Goal: Task Accomplishment & Management: Use online tool/utility

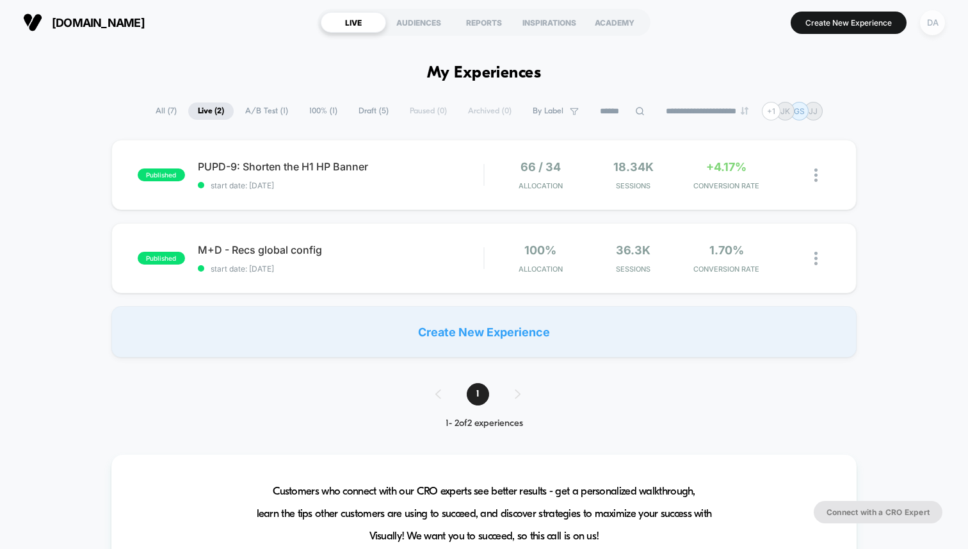
click at [930, 18] on div "DA" at bounding box center [932, 22] width 25 height 25
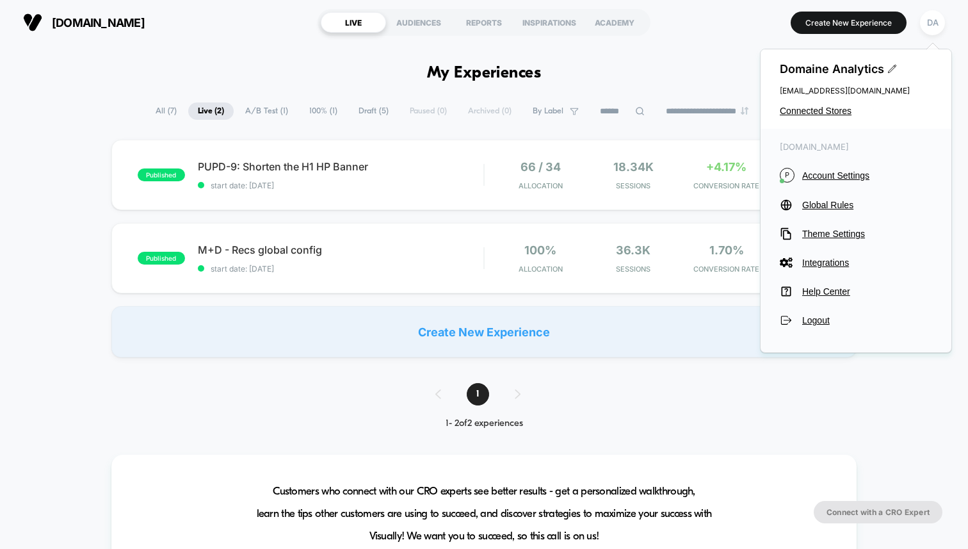
click at [814, 103] on div "Domaine Analytics [EMAIL_ADDRESS][DOMAIN_NAME] Connected Stores" at bounding box center [856, 88] width 191 height 79
click at [814, 112] on span "Connected Stores" at bounding box center [856, 111] width 152 height 10
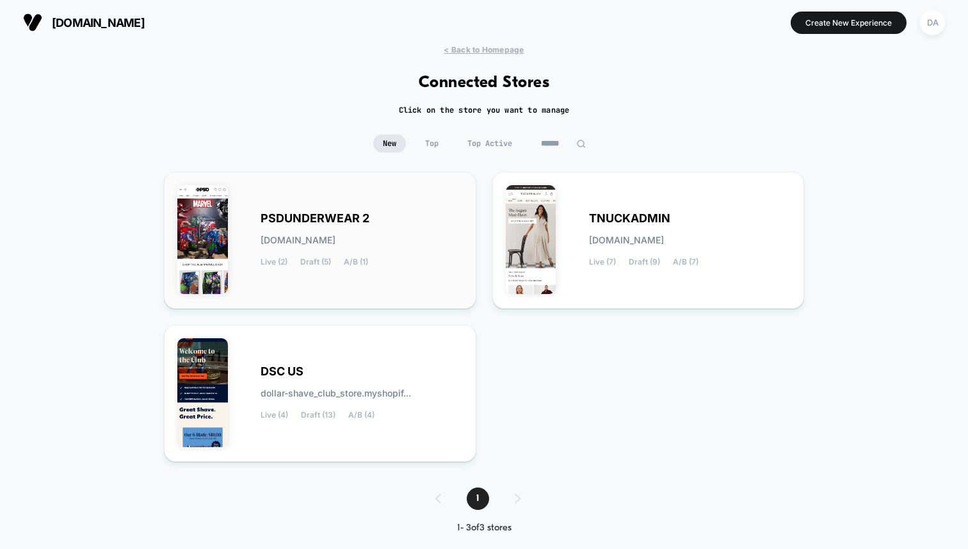
click at [342, 215] on span "PSDUNDERWEAR 2" at bounding box center [315, 218] width 109 height 9
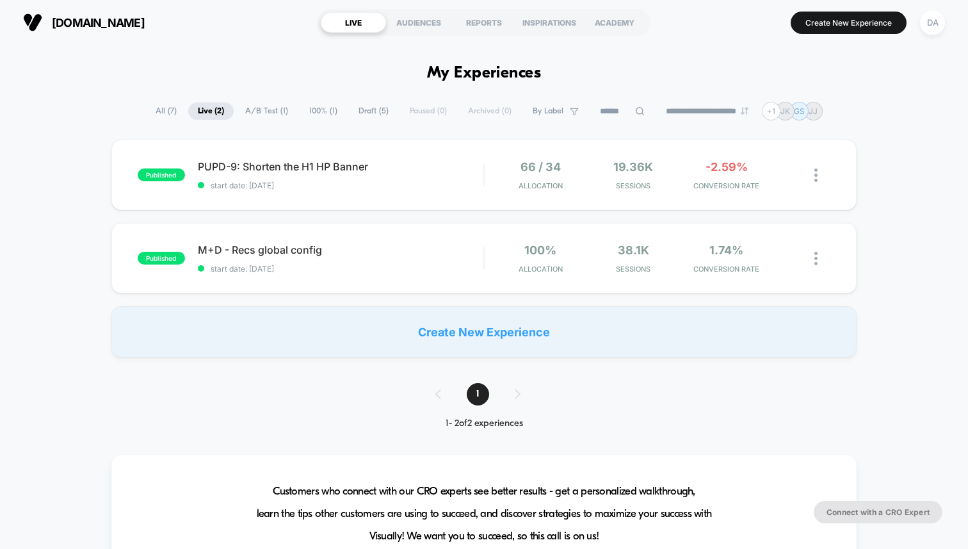
click at [259, 109] on span "A/B Test ( 1 )" at bounding box center [267, 110] width 62 height 17
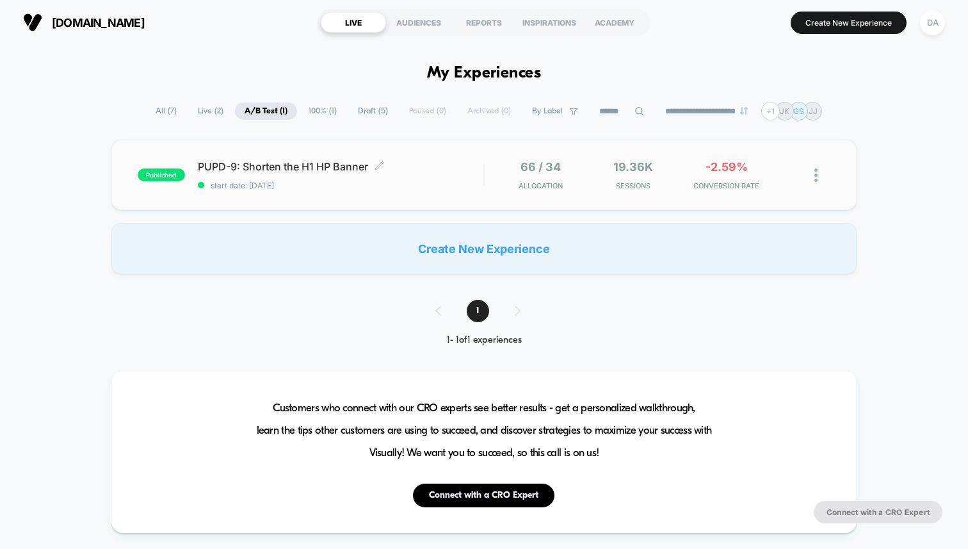
click at [285, 160] on span "PUPD-9: Shorten the H1 HP Banner Click to edit experience details" at bounding box center [341, 166] width 286 height 13
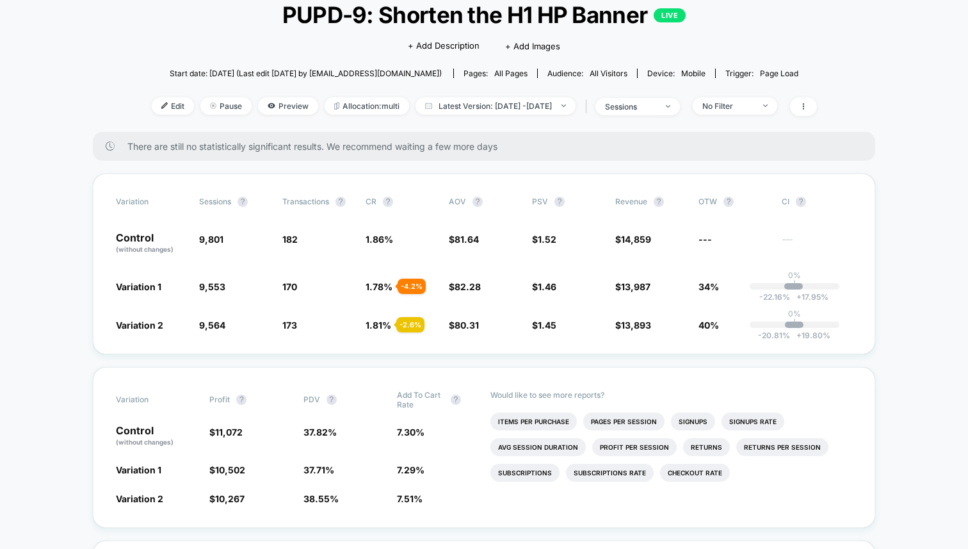
scroll to position [95, 0]
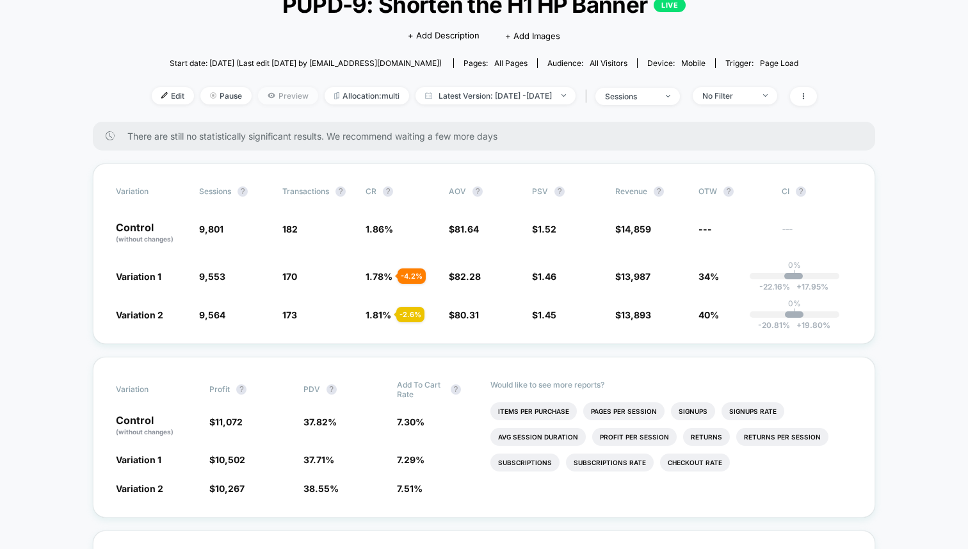
click at [258, 97] on span "Preview" at bounding box center [288, 95] width 60 height 17
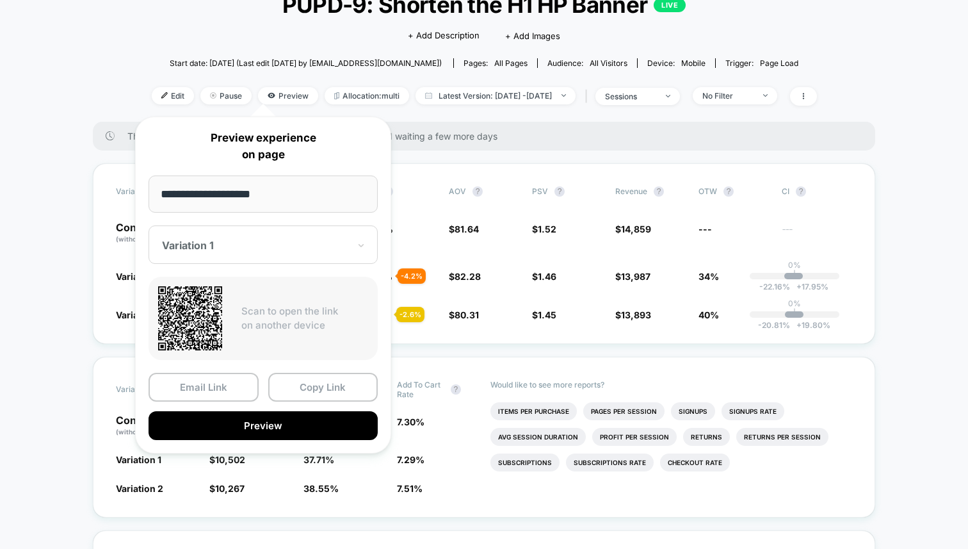
click at [248, 246] on div at bounding box center [255, 245] width 187 height 13
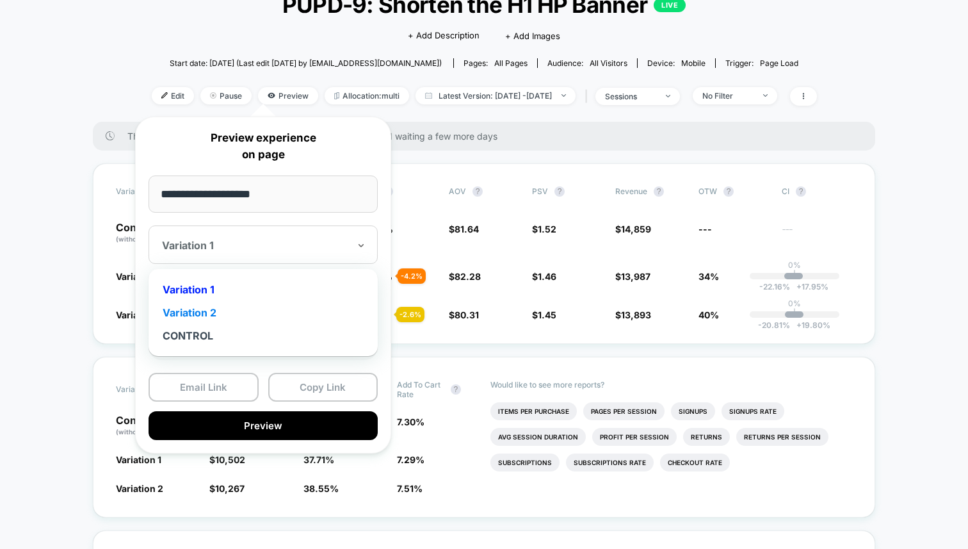
click at [241, 311] on div "Variation 2" at bounding box center [263, 312] width 216 height 23
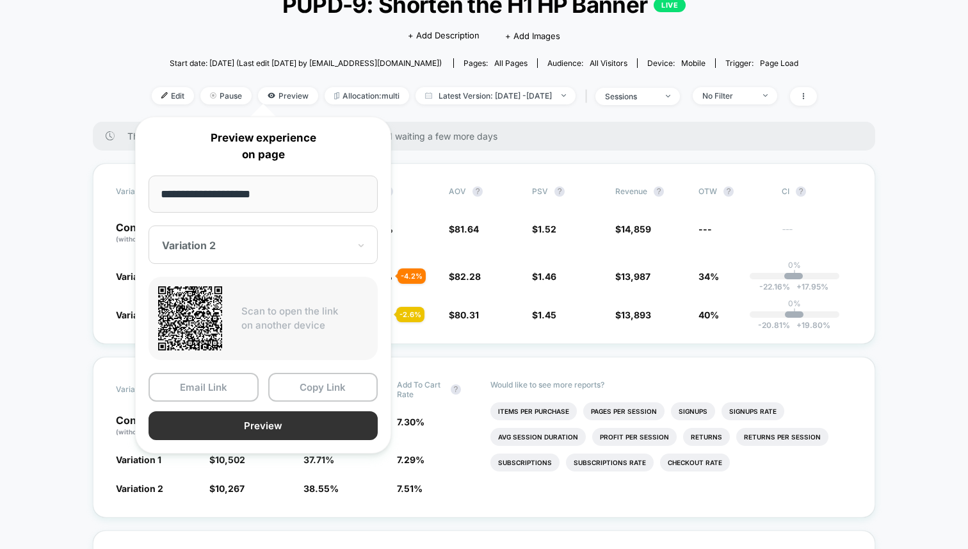
click at [296, 422] on button "Preview" at bounding box center [263, 425] width 229 height 29
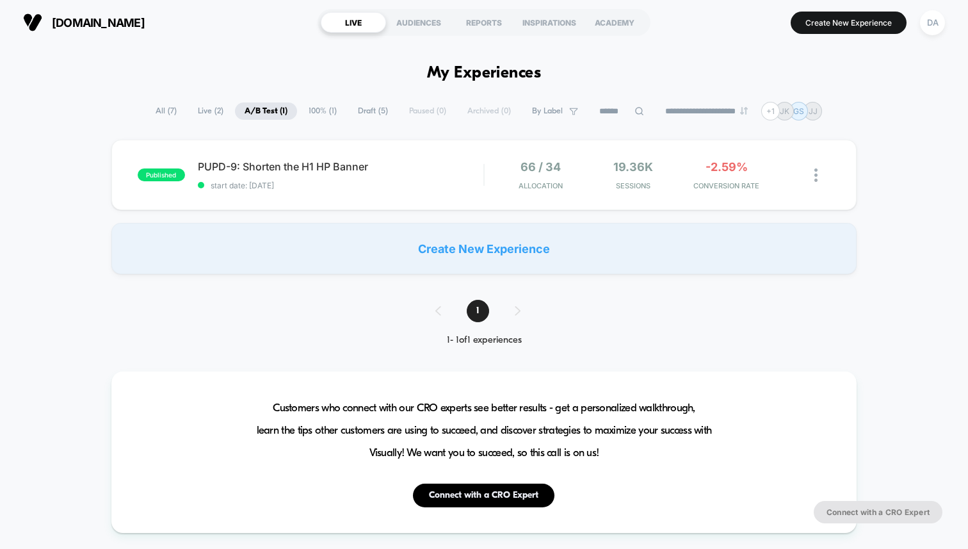
click at [354, 110] on span "Draft ( 5 )" at bounding box center [372, 110] width 49 height 17
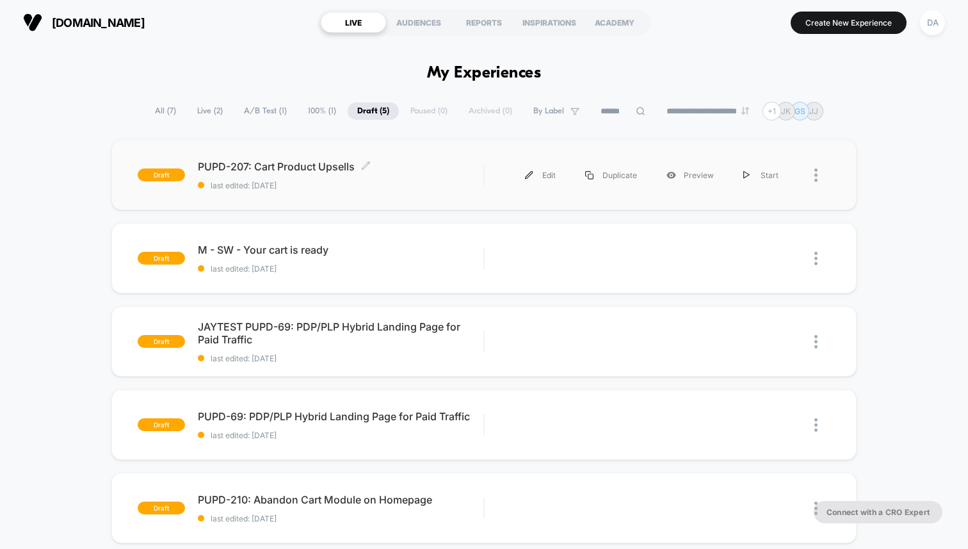
click at [315, 165] on span "PUPD-207: Cart Product Upsells Click to edit experience details" at bounding box center [341, 166] width 286 height 13
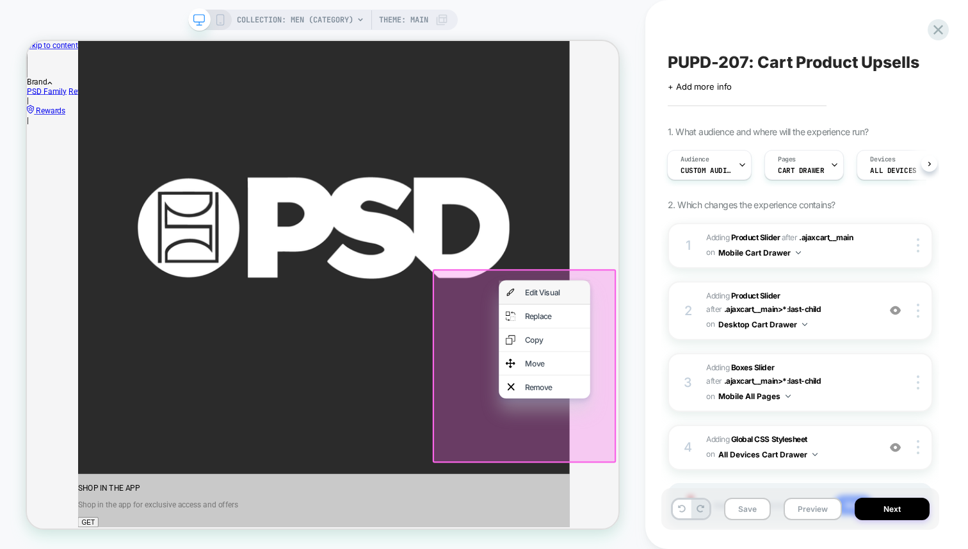
click at [696, 380] on div "Edit Visual" at bounding box center [730, 375] width 78 height 13
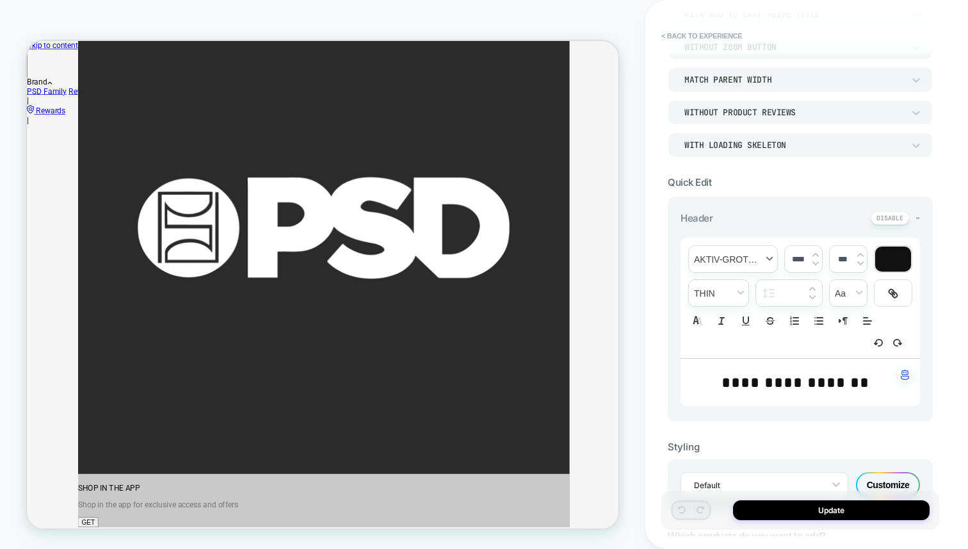
scroll to position [164, 0]
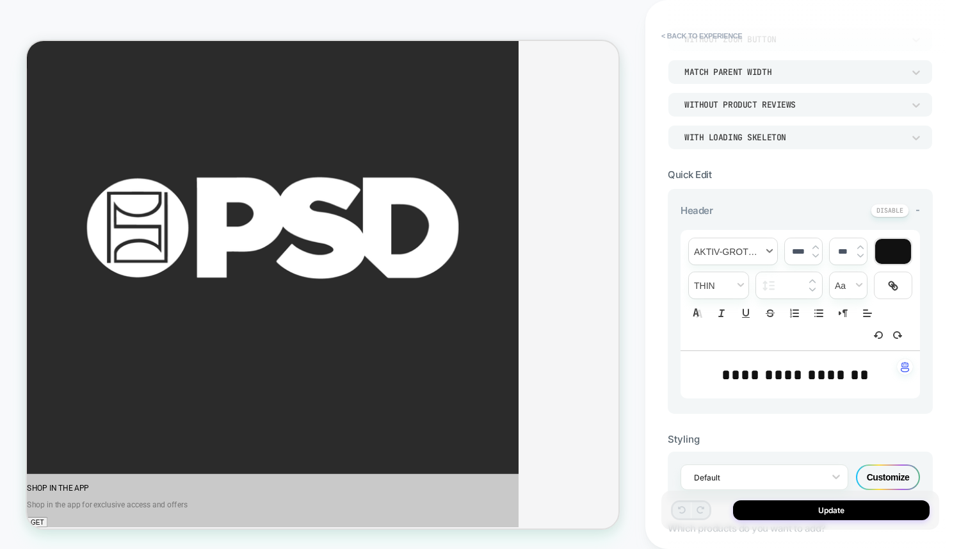
click at [765, 254] on span "font" at bounding box center [733, 251] width 88 height 26
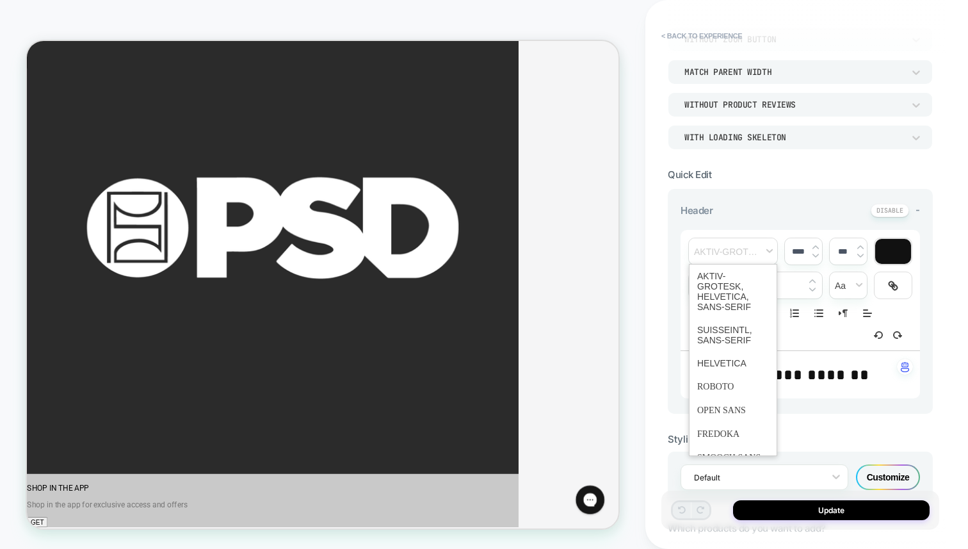
click at [886, 29] on span "< Back to experience" at bounding box center [794, 36] width 278 height 20
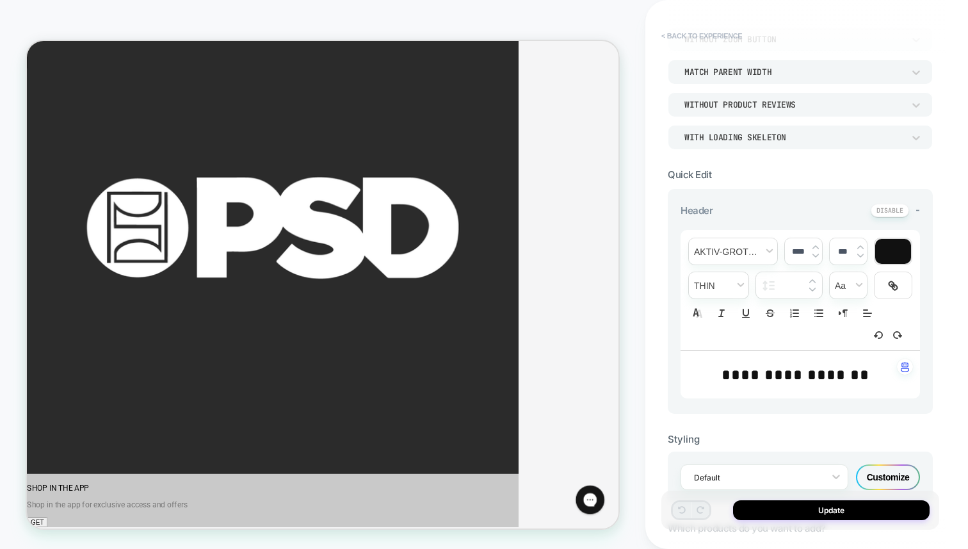
click at [722, 29] on button "< Back to experience" at bounding box center [701, 36] width 93 height 20
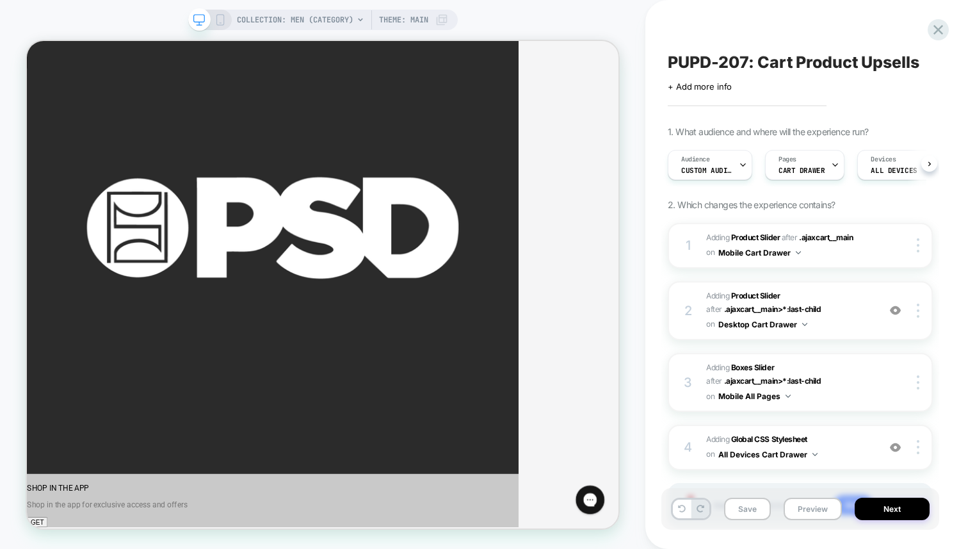
scroll to position [0, 1]
click at [936, 29] on icon at bounding box center [938, 29] width 17 height 17
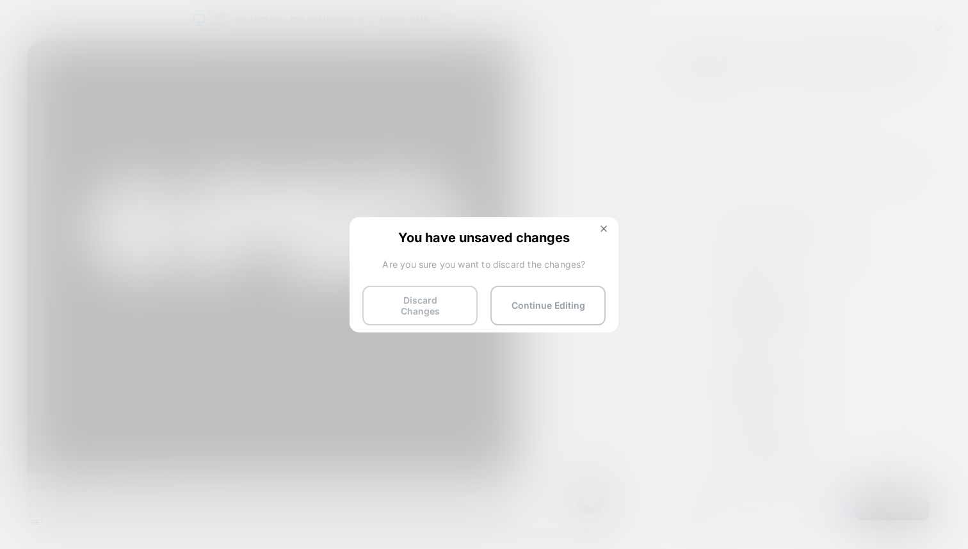
click at [411, 305] on button "Discard Changes" at bounding box center [419, 306] width 115 height 40
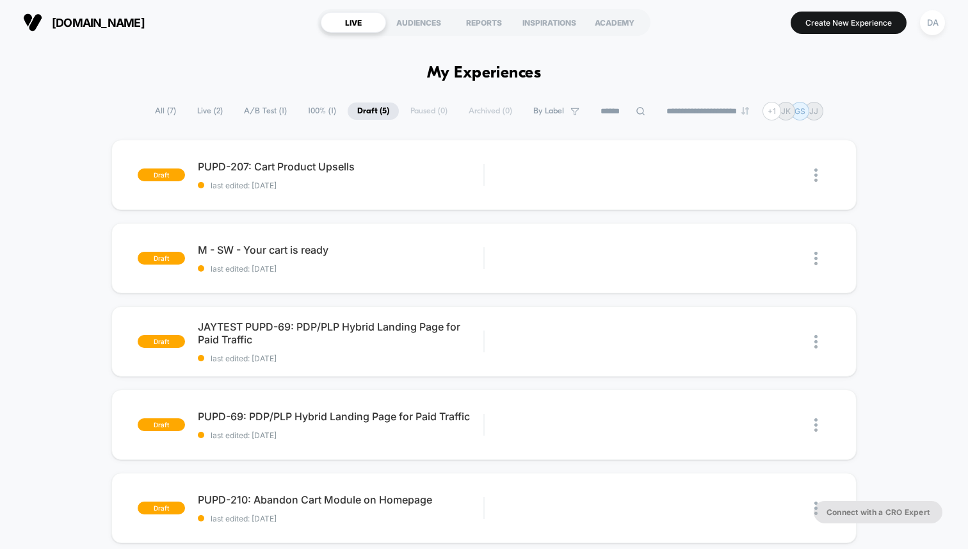
click at [249, 104] on span "A/B Test ( 1 )" at bounding box center [265, 110] width 62 height 17
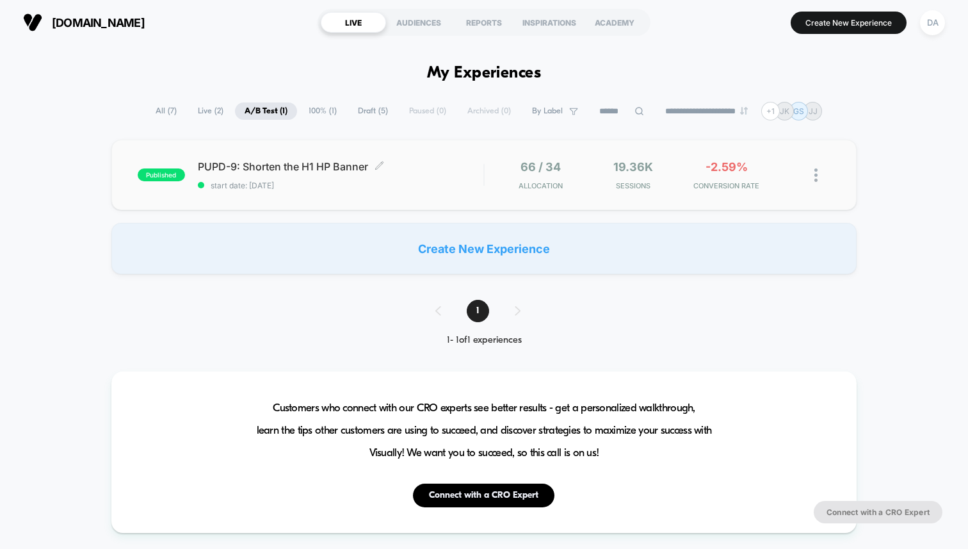
click at [280, 168] on span "PUPD-9: Shorten the H1 HP Banner Click to edit experience details" at bounding box center [341, 166] width 286 height 13
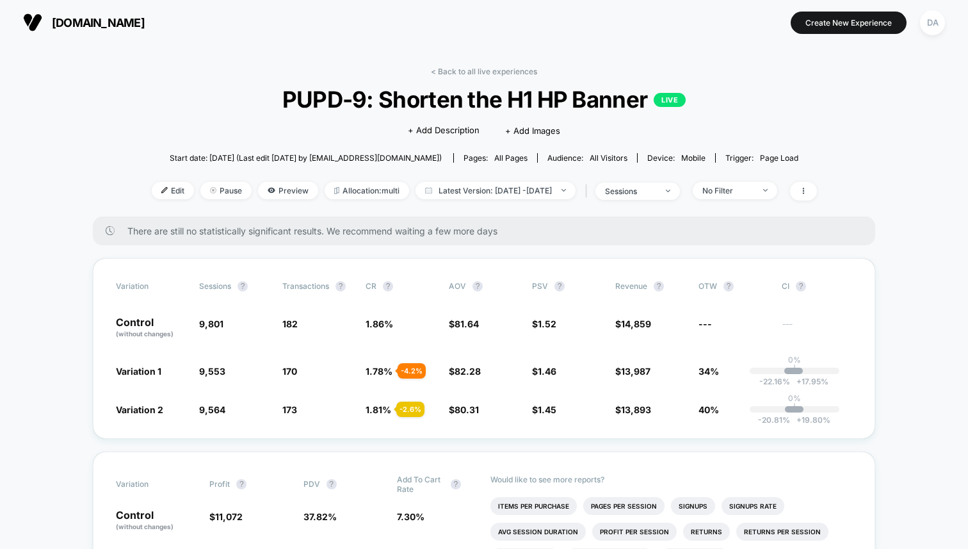
click at [502, 76] on div "< Back to all live experiences PUPD-9: Shorten the H1 HP Banner LIVE Click to e…" at bounding box center [484, 142] width 665 height 150
